Goal: Information Seeking & Learning: Stay updated

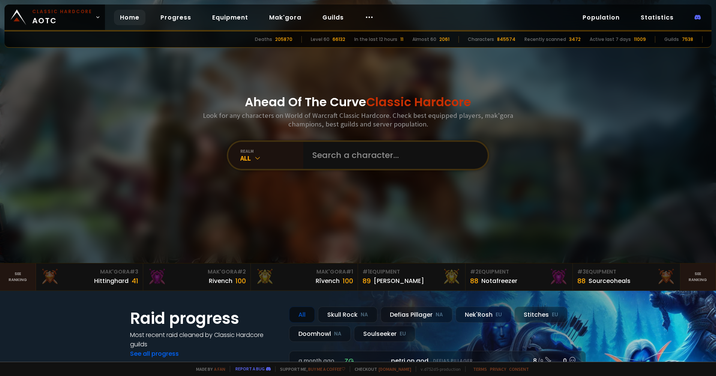
click at [132, 21] on link "Home" at bounding box center [129, 17] width 31 height 15
click at [184, 90] on div "Ahead Of The Curve Classic Hardcore Look for any characters on World of Warcraf…" at bounding box center [358, 131] width 452 height 263
click at [367, 16] on icon at bounding box center [369, 17] width 9 height 9
click at [591, 13] on link "Population" at bounding box center [600, 17] width 49 height 15
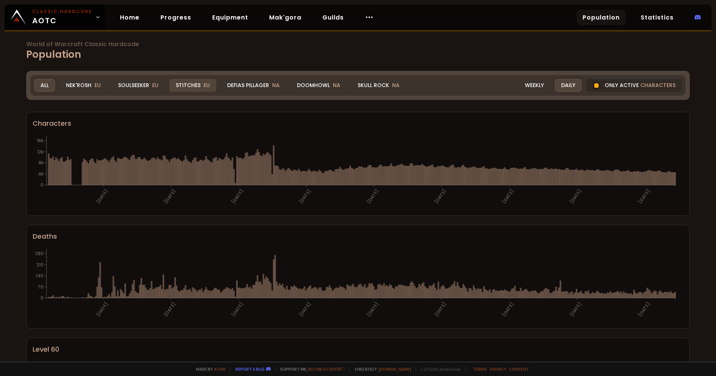
click at [83, 82] on div "Nek'Rosh EU" at bounding box center [84, 85] width 48 height 13
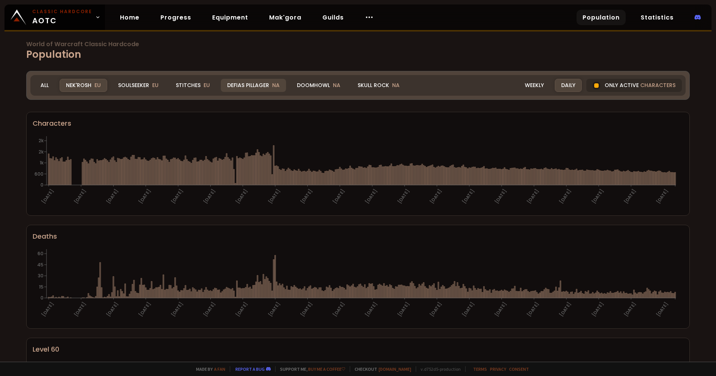
click at [253, 81] on div "Defias Pillager NA" at bounding box center [253, 85] width 65 height 13
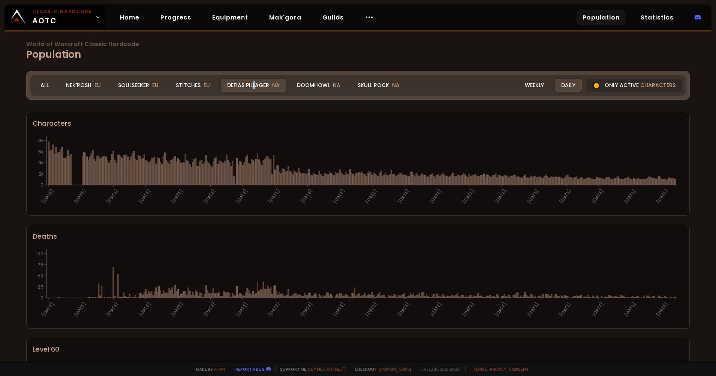
drag, startPoint x: 251, startPoint y: 81, endPoint x: 217, endPoint y: 61, distance: 39.5
click at [246, 88] on div "Defias Pillager NA" at bounding box center [253, 85] width 65 height 13
